Goal: Navigation & Orientation: Find specific page/section

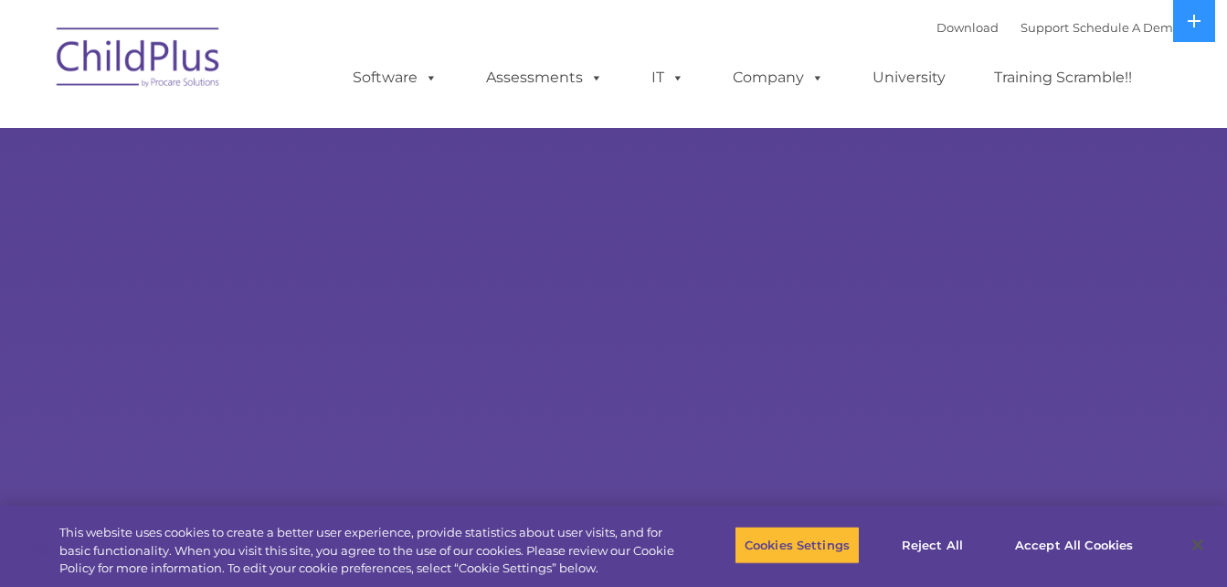
select select "MEDIUM"
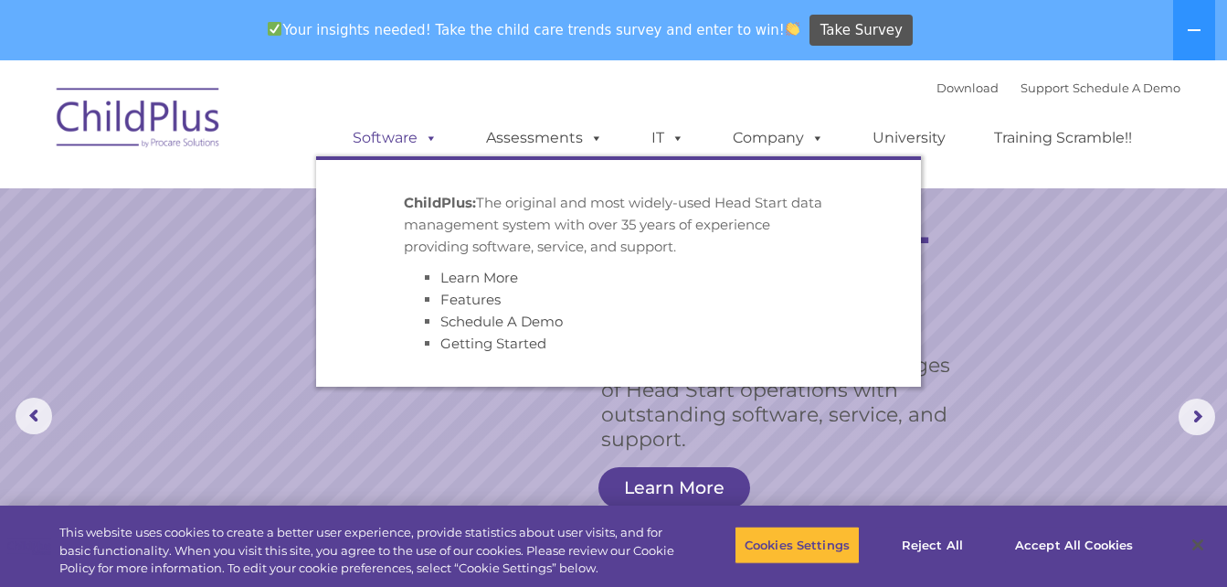
click at [395, 138] on link "Software" at bounding box center [395, 138] width 122 height 37
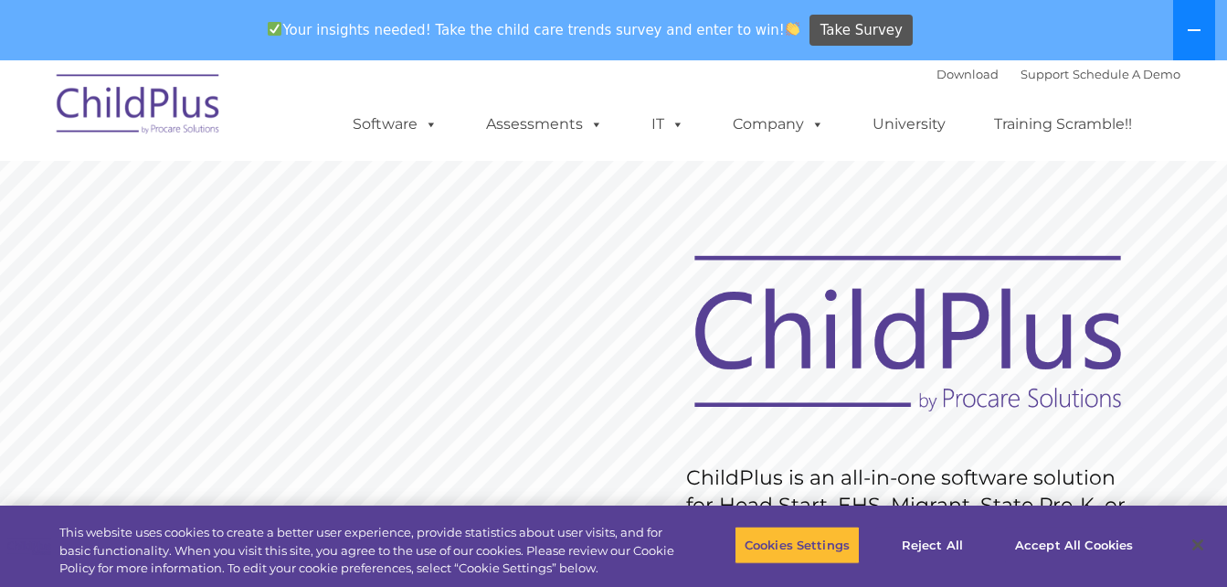
click at [1185, 29] on button at bounding box center [1194, 30] width 42 height 60
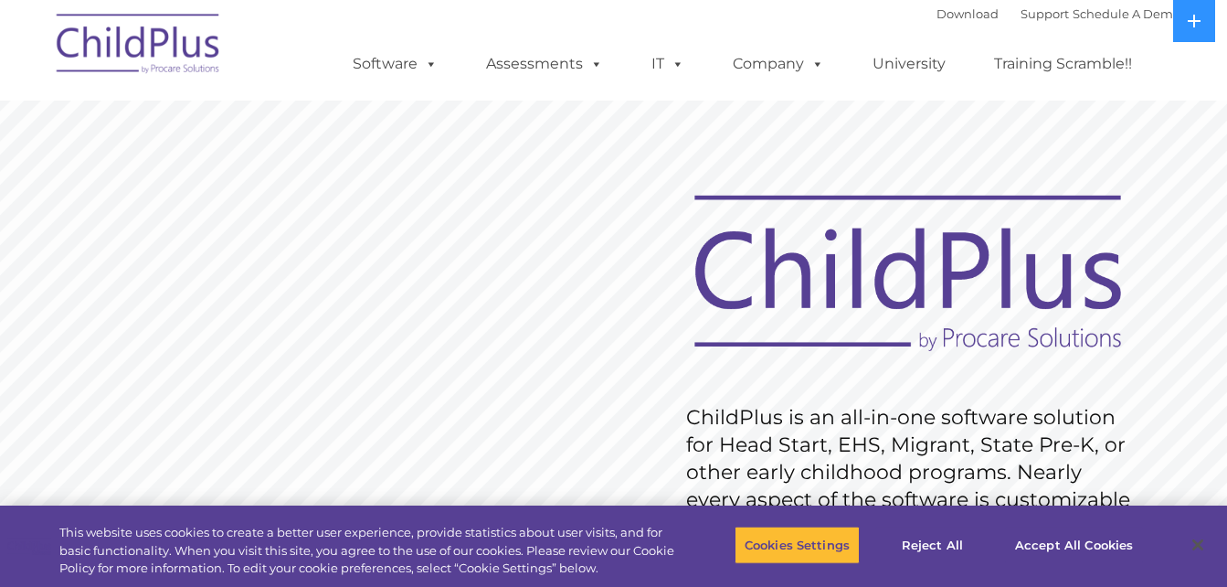
scroll to position [186, 0]
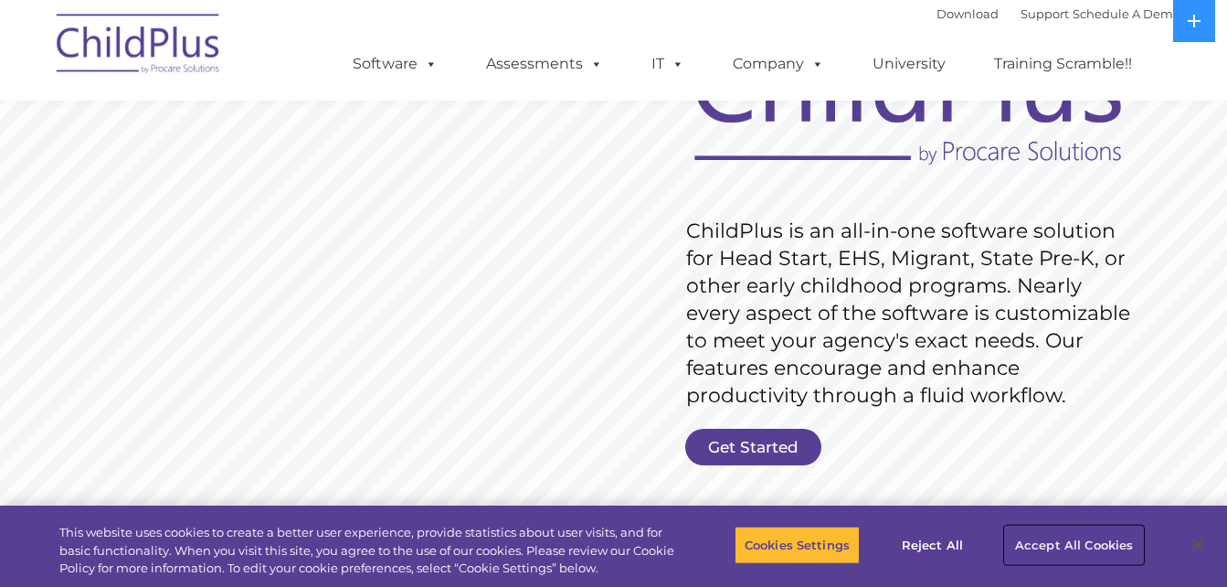
click at [1030, 536] on button "Accept All Cookies" at bounding box center [1074, 544] width 138 height 38
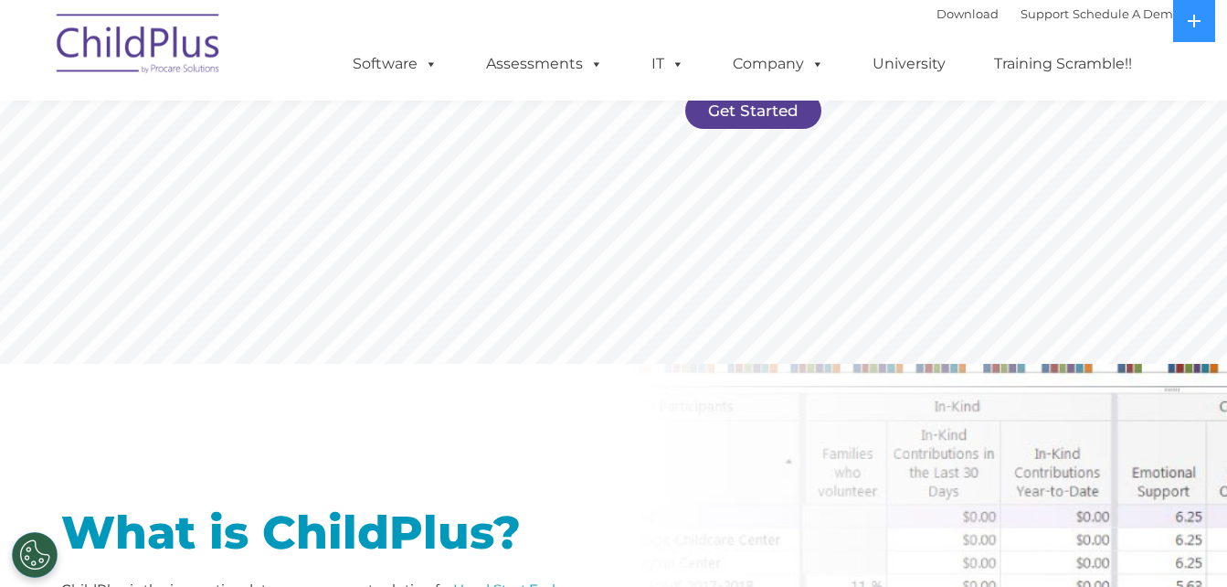
click at [630, 451] on div "What is ChildPlus? ChildPlus is the innovative data management solution for Hea…" at bounding box center [613, 599] width 1227 height 470
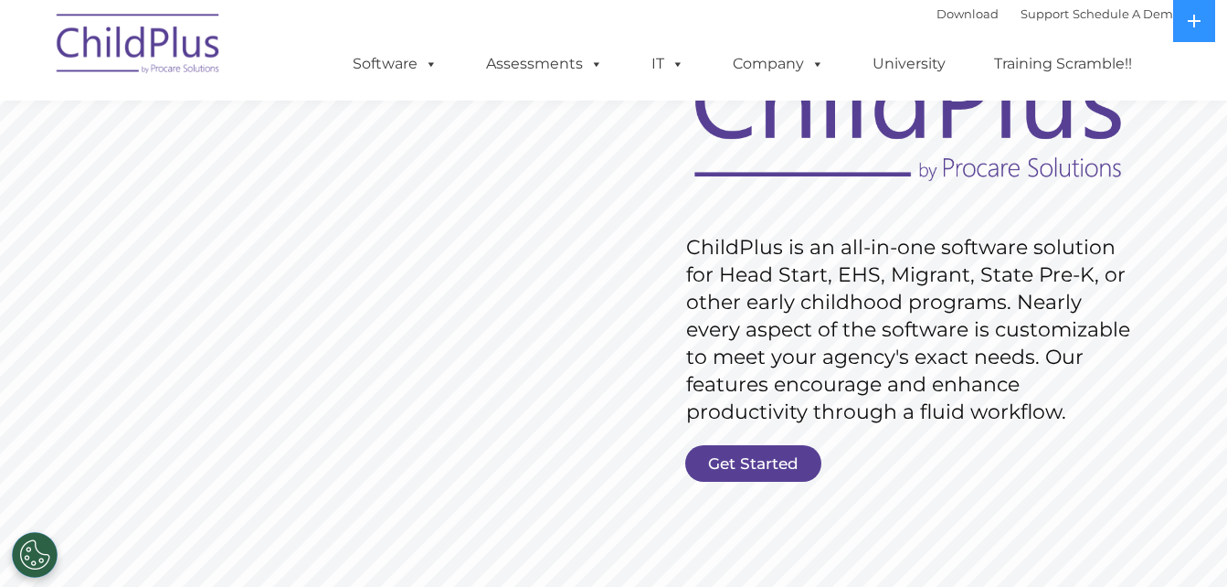
scroll to position [117, 0]
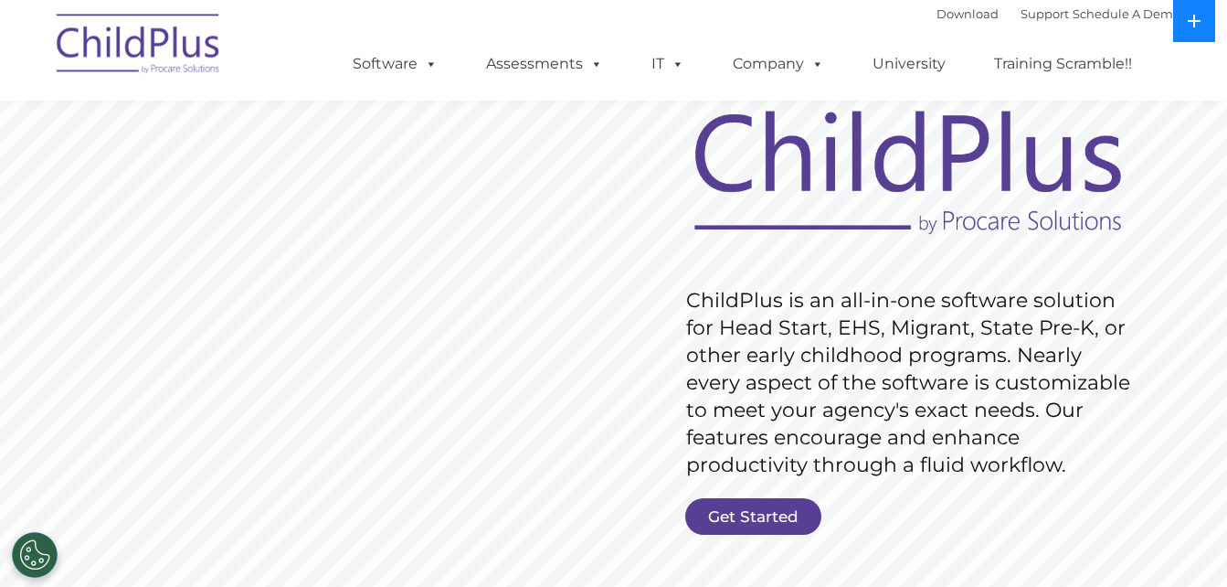
click at [1188, 21] on icon at bounding box center [1194, 21] width 15 height 15
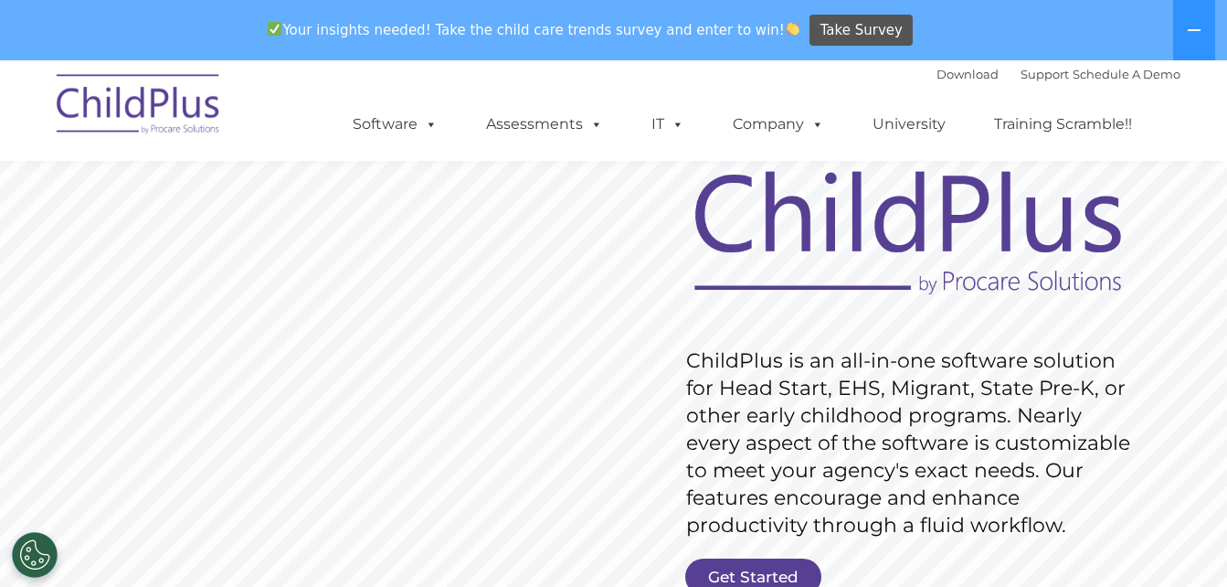
click at [167, 122] on img at bounding box center [139, 106] width 183 height 91
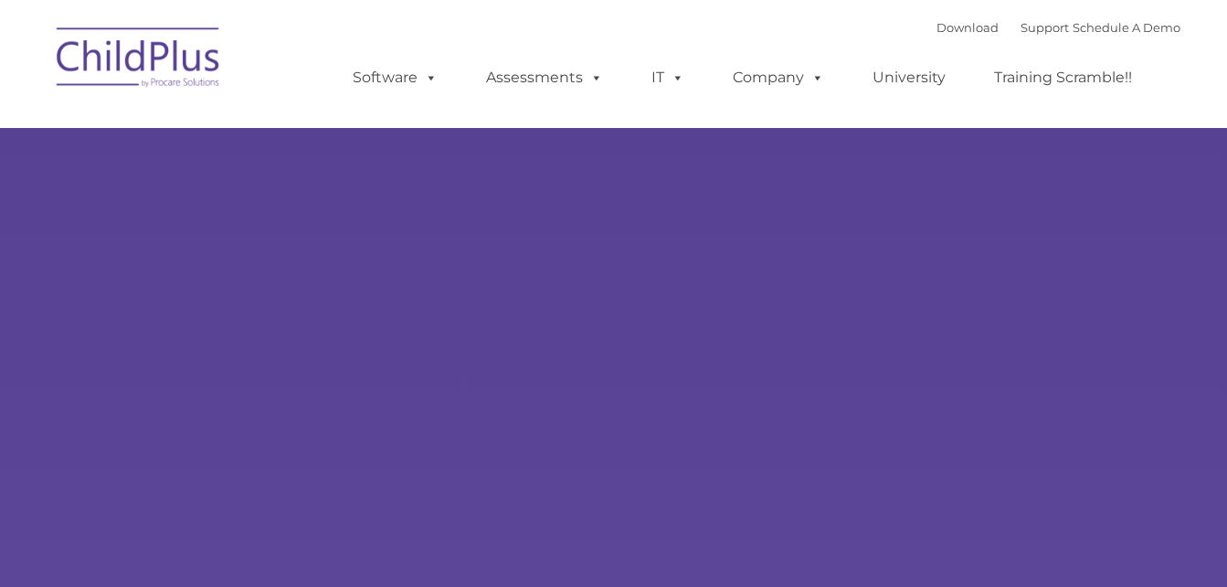
select select "MEDIUM"
